Goal: Information Seeking & Learning: Find specific fact

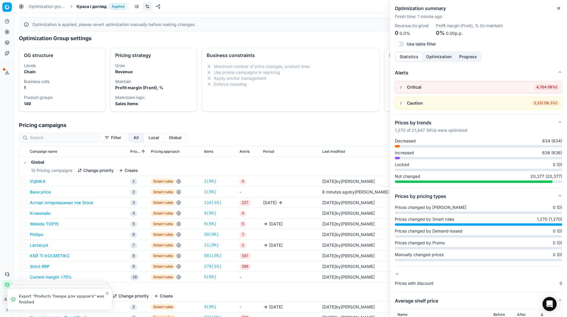
scroll to position [91, 0]
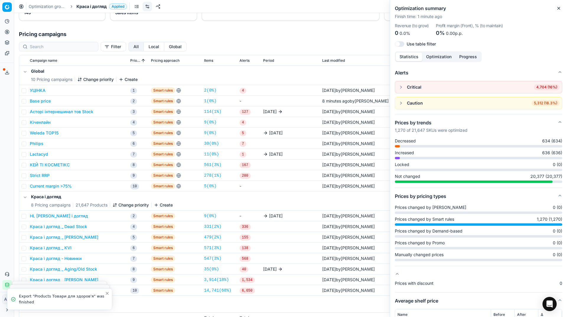
click at [46, 102] on button "Base price" at bounding box center [40, 101] width 21 height 6
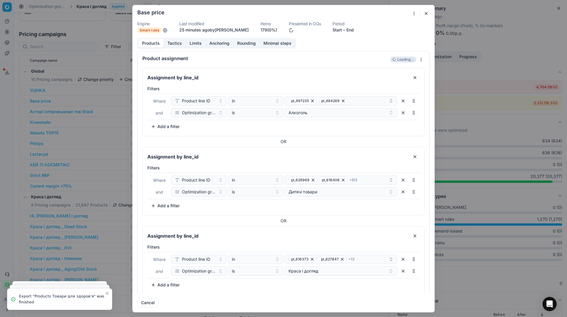
click at [430, 13] on form "We are saving PC settings. Please wait, it should take a few minutes Base price…" at bounding box center [284, 158] width 302 height 307
click at [425, 12] on button "button" at bounding box center [425, 13] width 7 height 7
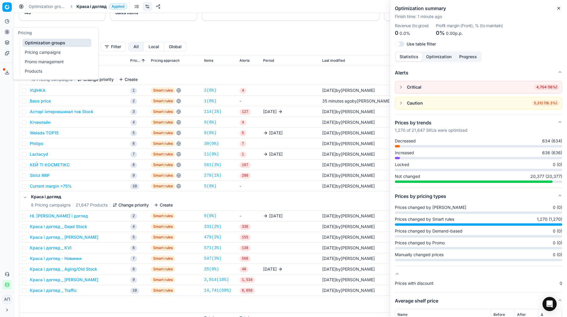
click at [38, 44] on link "Optimization groups" at bounding box center [56, 43] width 69 height 8
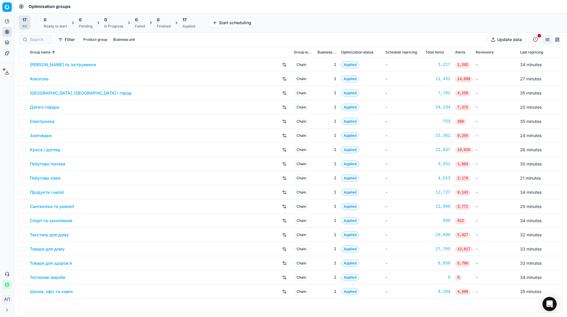
click at [0, 116] on div "Analytics Pricing Product portfolio Templates Export service 22 Contact support…" at bounding box center [7, 152] width 14 height 277
click at [28, 53] on link "Pricing campaigns" at bounding box center [56, 52] width 69 height 8
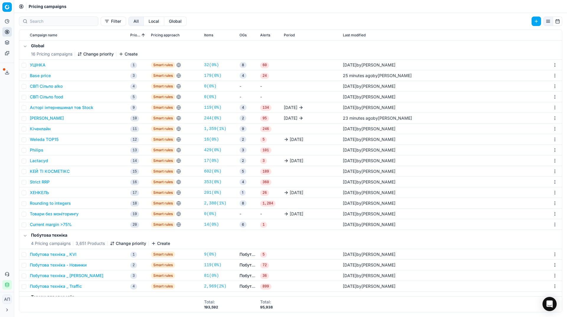
click at [210, 224] on link "14 ( 0% )" at bounding box center [211, 224] width 15 height 6
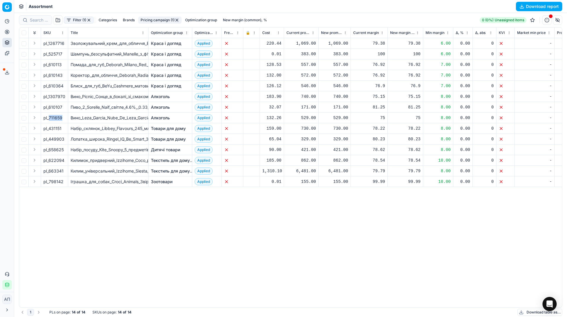
drag, startPoint x: 66, startPoint y: 117, endPoint x: 50, endPoint y: 116, distance: 15.9
click at [50, 116] on td "pl_711659" at bounding box center [54, 117] width 27 height 11
copy span "711659"
drag, startPoint x: 49, startPoint y: 106, endPoint x: 67, endPoint y: 109, distance: 17.9
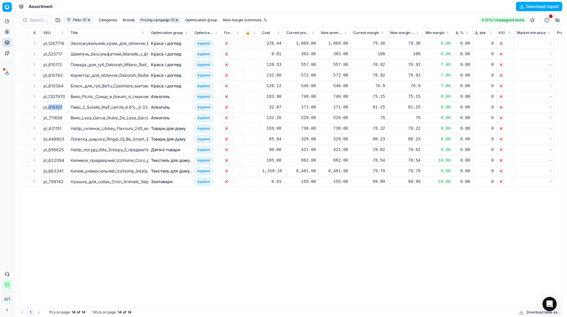
click at [67, 109] on td "pl_610107" at bounding box center [54, 107] width 27 height 11
copy span "610107"
click at [97, 228] on div "pl_1267716 Зволожувальний_крем_для_обличчя_EcoBe_Ceramide_Cream_з_керамідами_50…" at bounding box center [290, 172] width 542 height 269
